Goal: Find contact information: Find contact information

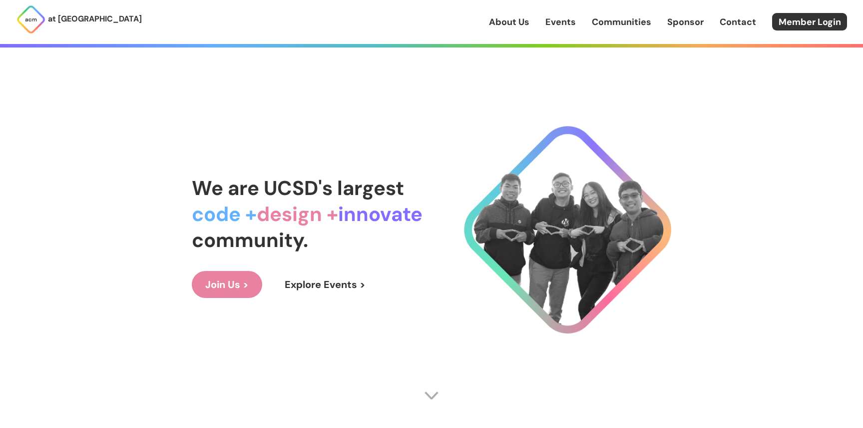
click at [735, 20] on link "Contact" at bounding box center [738, 21] width 36 height 13
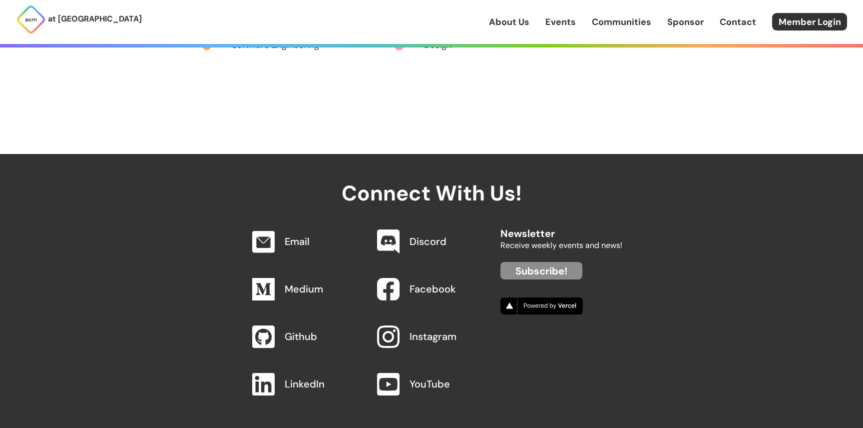
scroll to position [1038, 0]
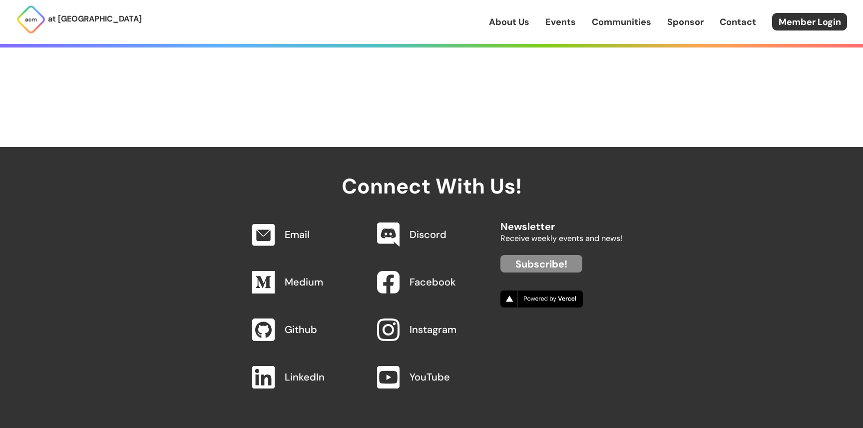
click at [294, 228] on link "Email" at bounding box center [297, 234] width 25 height 13
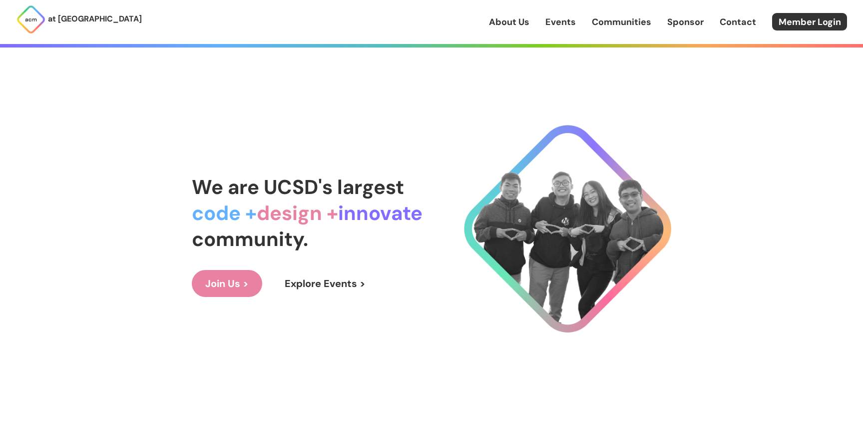
scroll to position [0, 0]
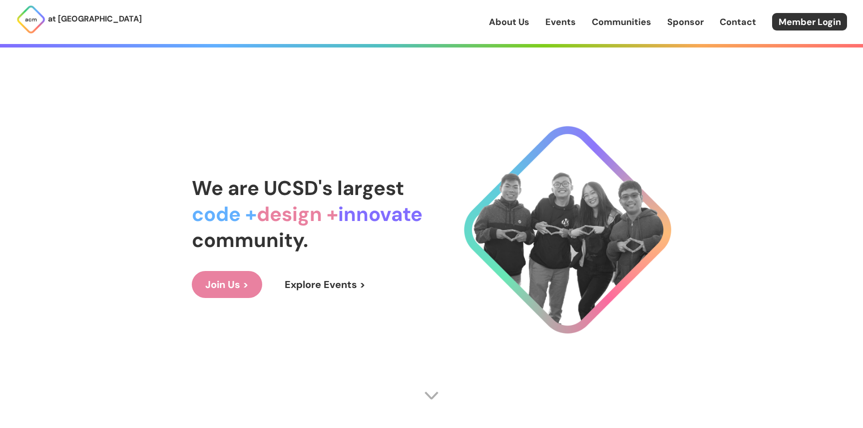
click at [342, 281] on link "Explore Events >" at bounding box center [325, 284] width 108 height 27
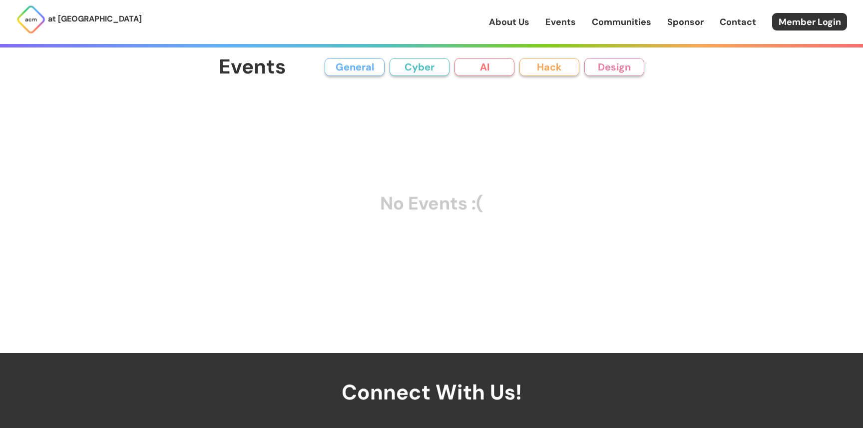
click at [347, 66] on button "General" at bounding box center [355, 67] width 60 height 18
click at [512, 22] on link "About Us" at bounding box center [509, 21] width 40 height 13
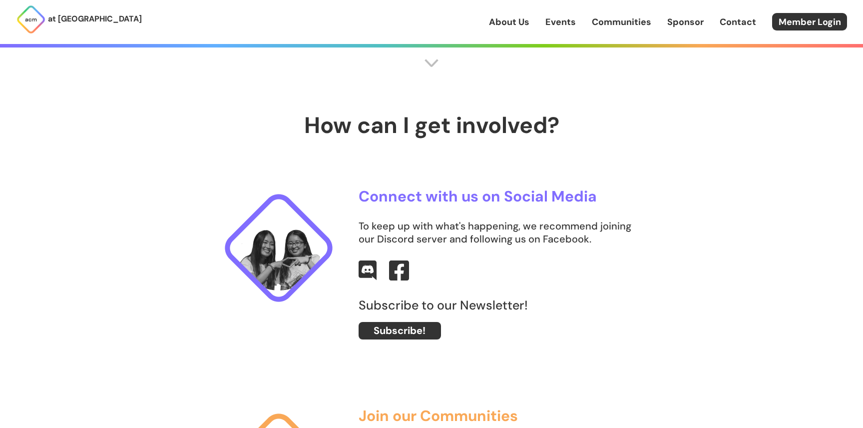
scroll to position [343, 0]
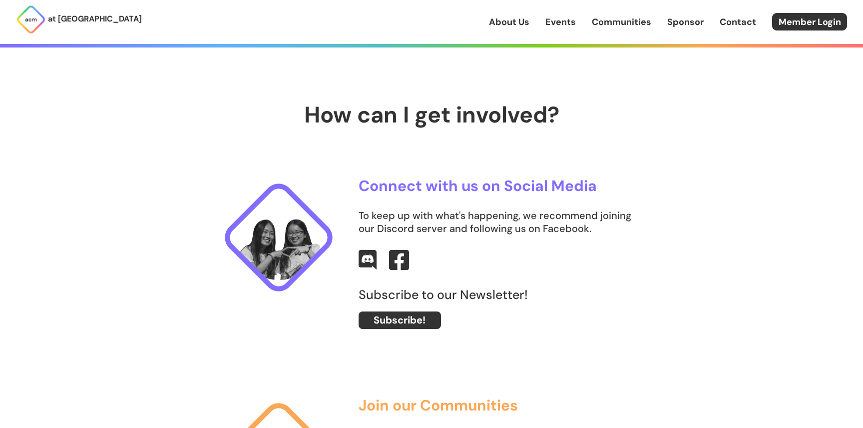
click at [490, 186] on h3 "Connect with us on Social Media" at bounding box center [502, 185] width 286 height 16
click at [374, 261] on img at bounding box center [367, 259] width 19 height 21
